Goal: Task Accomplishment & Management: Use online tool/utility

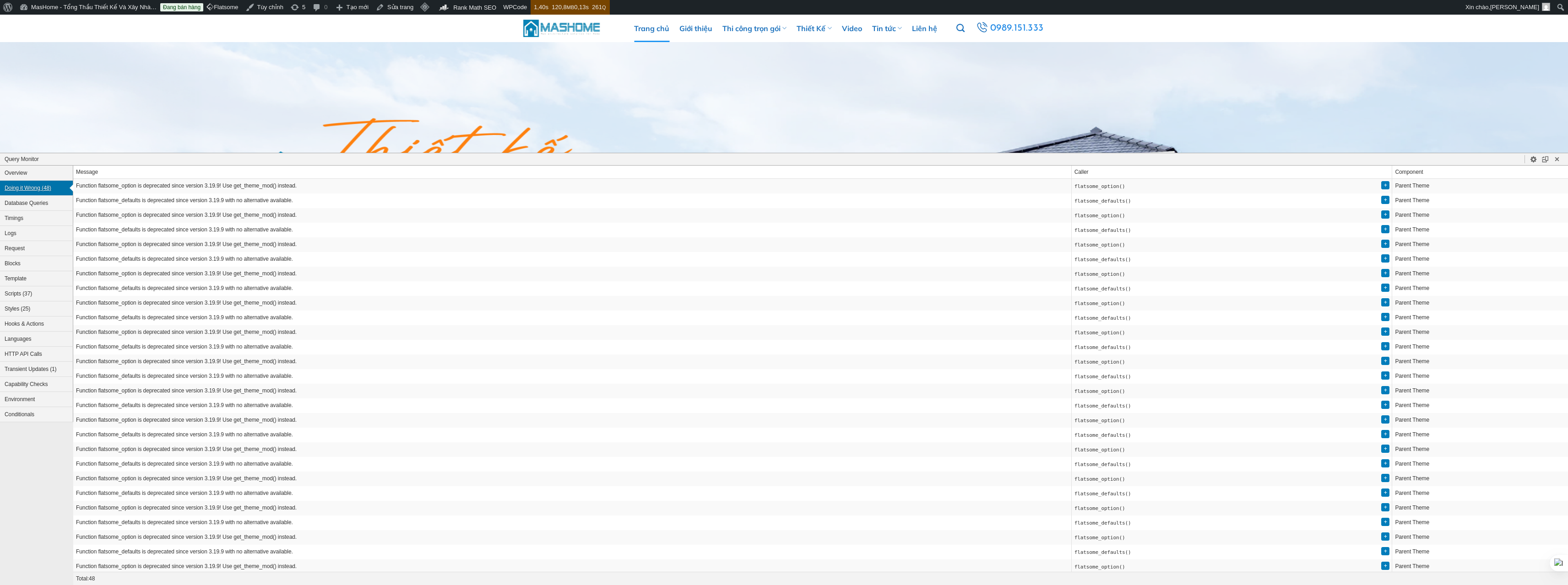
click at [27, 187] on button "Doing it Wrong (48)" at bounding box center [37, 188] width 74 height 15
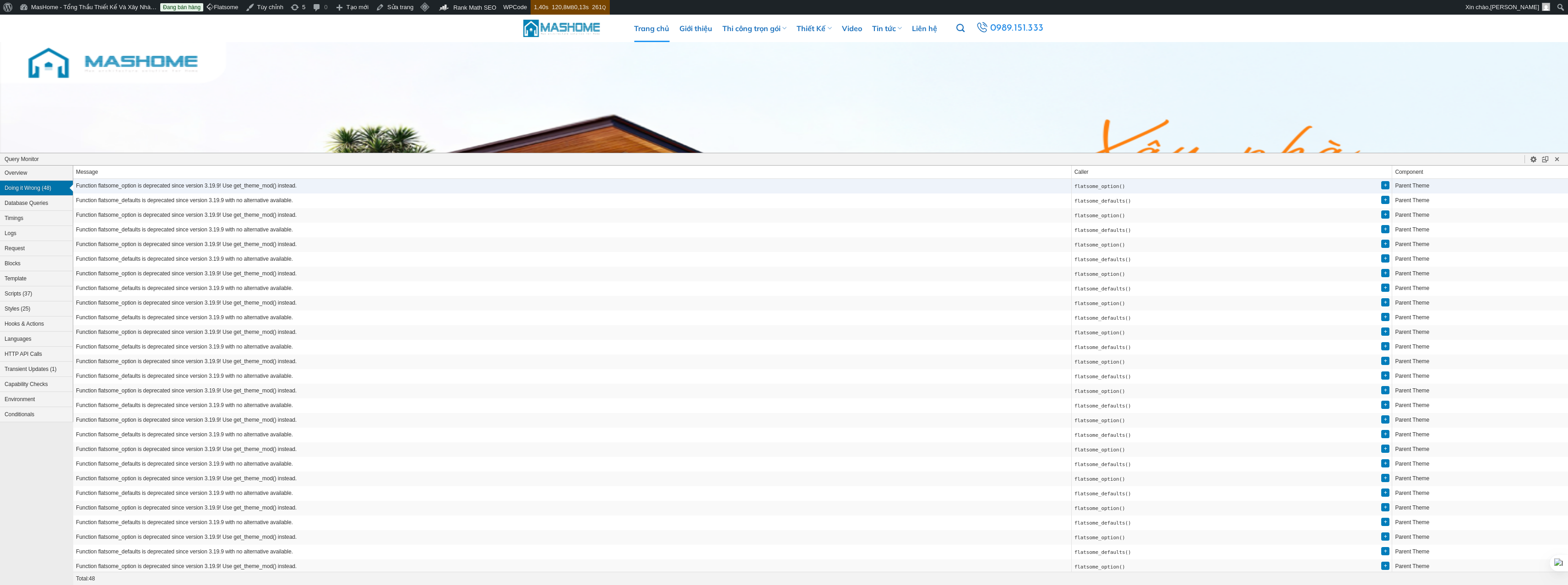
click at [1124, 189] on code "flatsome_option()" at bounding box center [1100, 186] width 51 height 6
click at [1556, 160] on use "Close Panel" at bounding box center [1557, 158] width 4 height 4
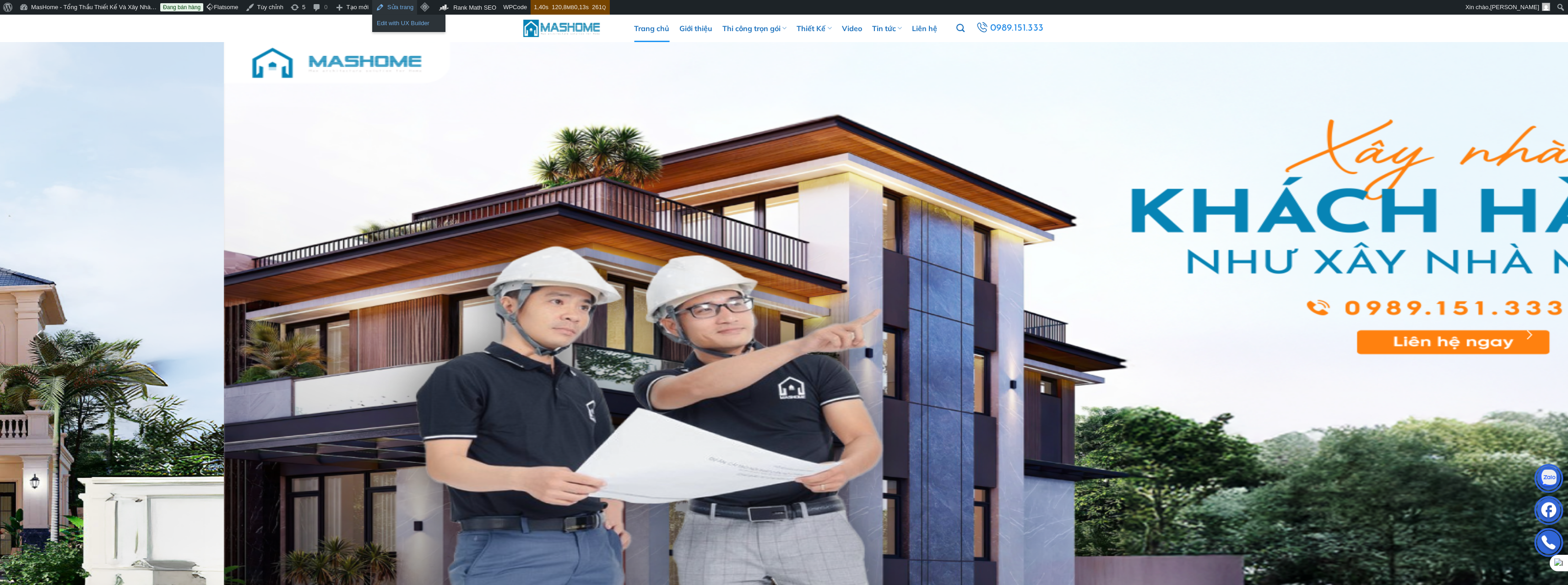
click at [394, 20] on link "Edit with UX Builder" at bounding box center [409, 23] width 74 height 12
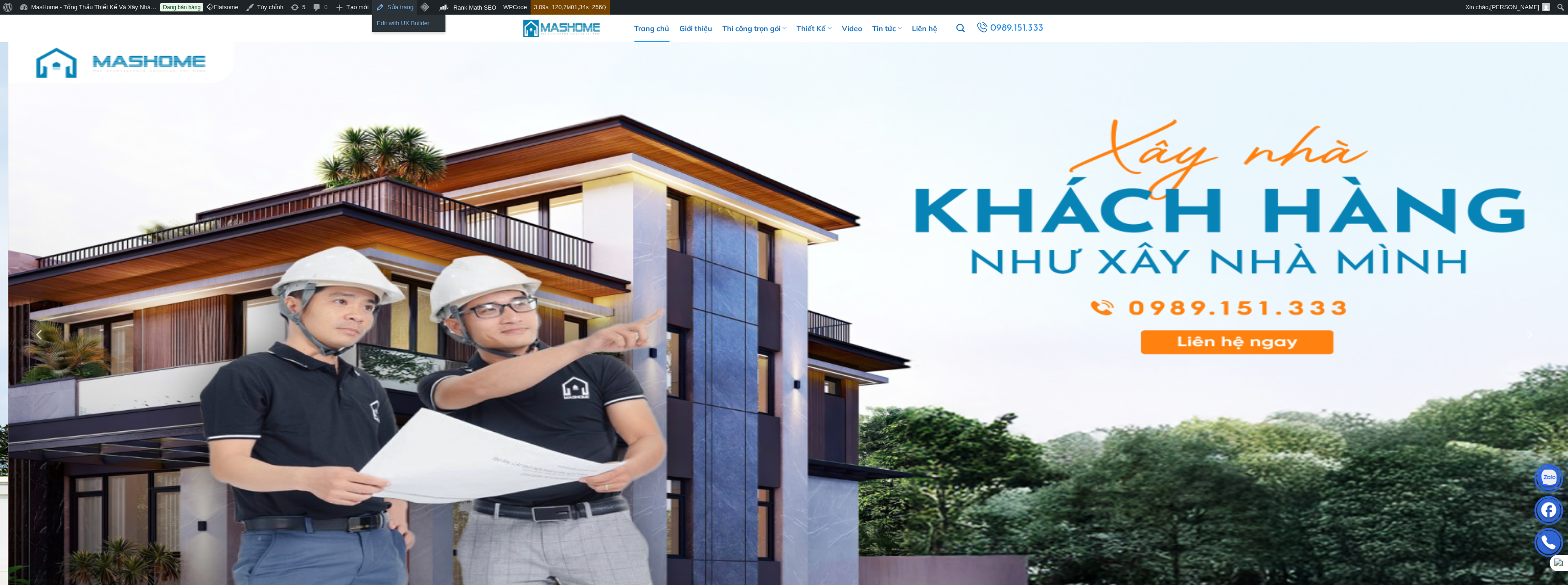
drag, startPoint x: 390, startPoint y: 23, endPoint x: 540, endPoint y: 79, distance: 160.1
click at [390, 23] on link "Edit with UX Builder" at bounding box center [409, 23] width 74 height 12
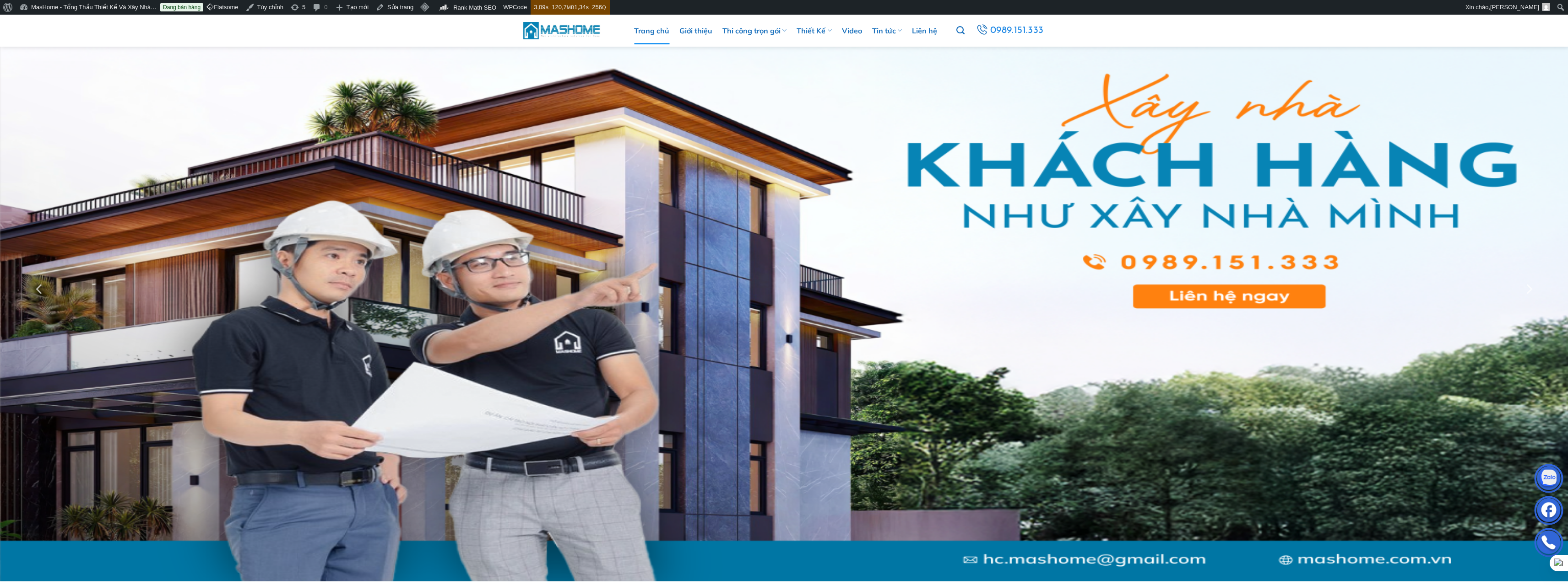
scroll to position [17, 0]
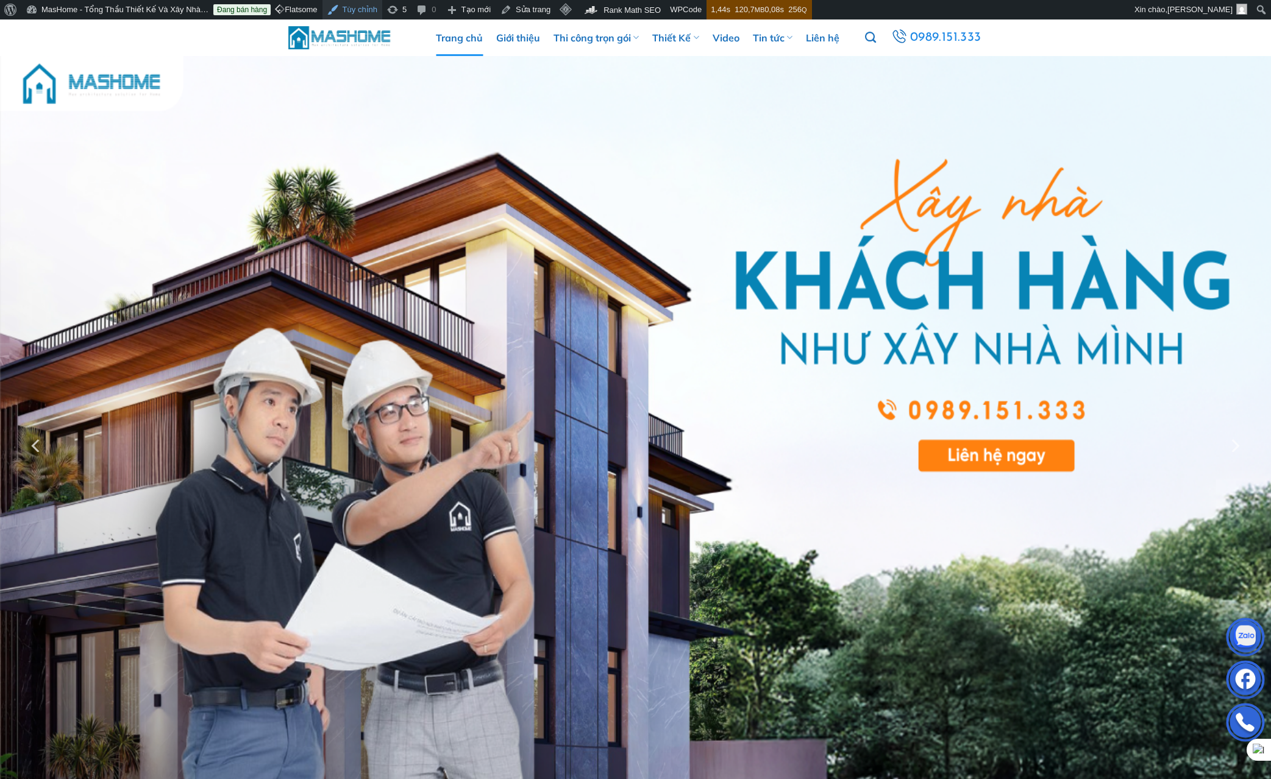
click at [343, 11] on link "Tùy chỉnh" at bounding box center [352, 10] width 60 height 20
click at [521, 37] on link "Edit with UX Builder" at bounding box center [544, 31] width 98 height 16
